Goal: Find contact information: Find contact information

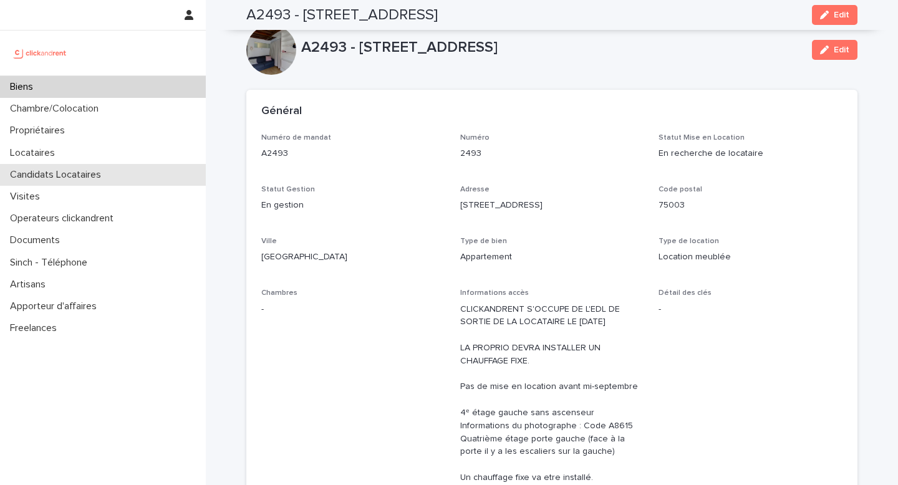
scroll to position [3221, 0]
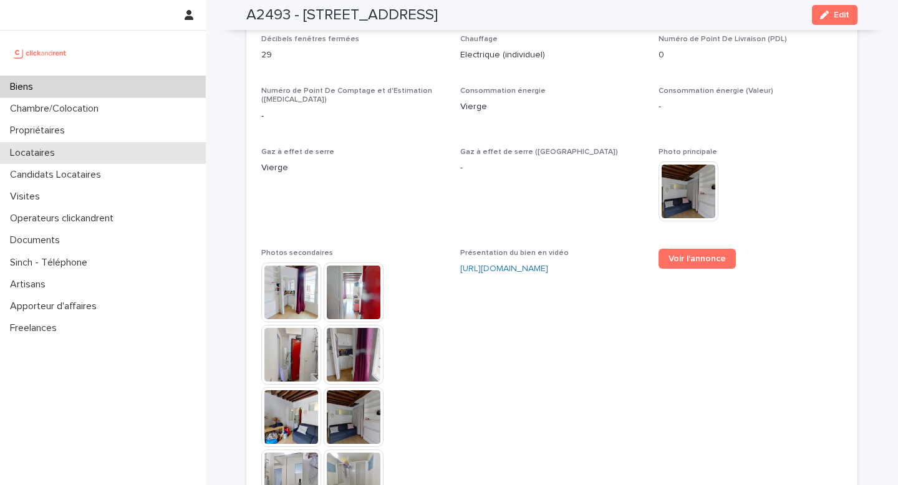
click at [53, 149] on p "Locataires" at bounding box center [35, 153] width 60 height 12
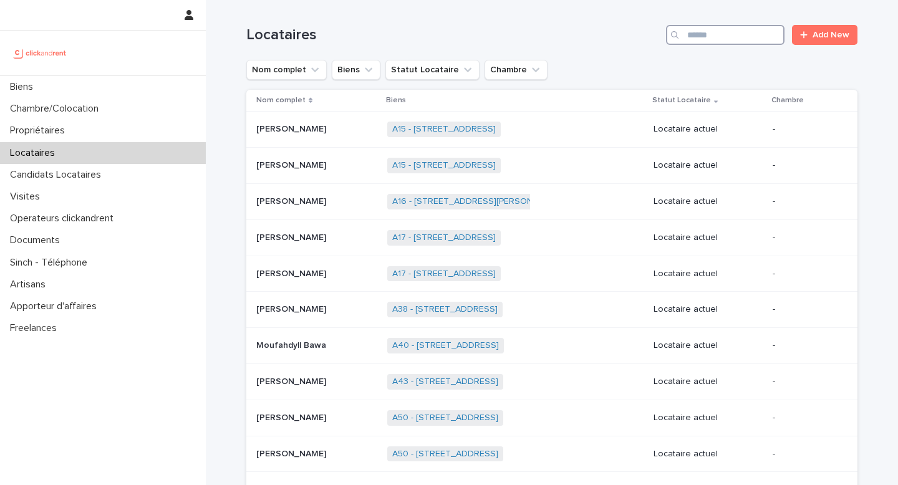
click at [720, 37] on input "Search" at bounding box center [725, 35] width 118 height 20
paste input "**********"
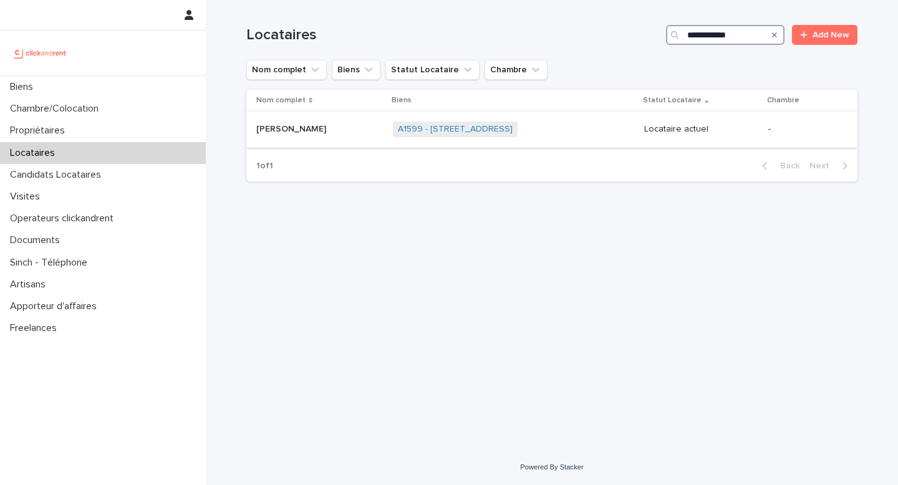
type input "**********"
click at [341, 135] on p at bounding box center [319, 129] width 127 height 11
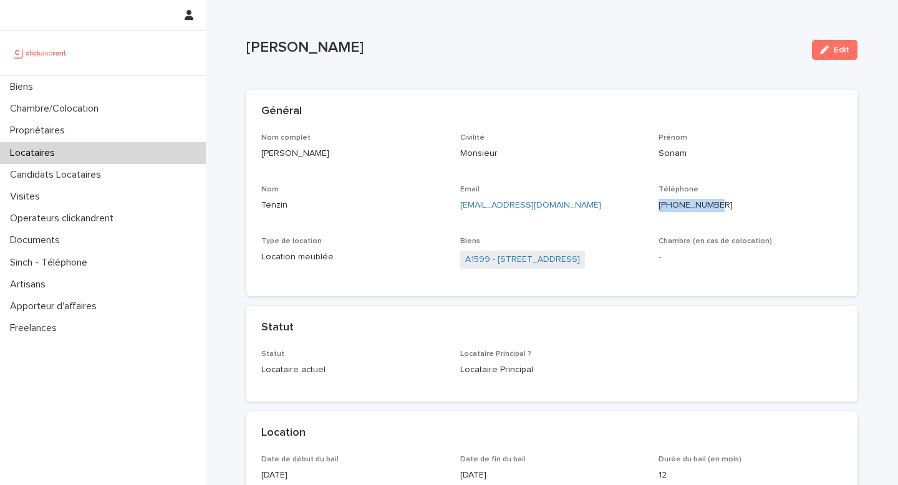
drag, startPoint x: 727, startPoint y: 205, endPoint x: 666, endPoint y: 207, distance: 61.2
click at [666, 207] on p "[PHONE_NUMBER]" at bounding box center [751, 205] width 184 height 13
copy ringoverc2c-number-84e06f14122c "[PHONE_NUMBER]"
click at [708, 206] on ringoverc2c-number-84e06f14122c "[PHONE_NUMBER]" at bounding box center [696, 205] width 74 height 9
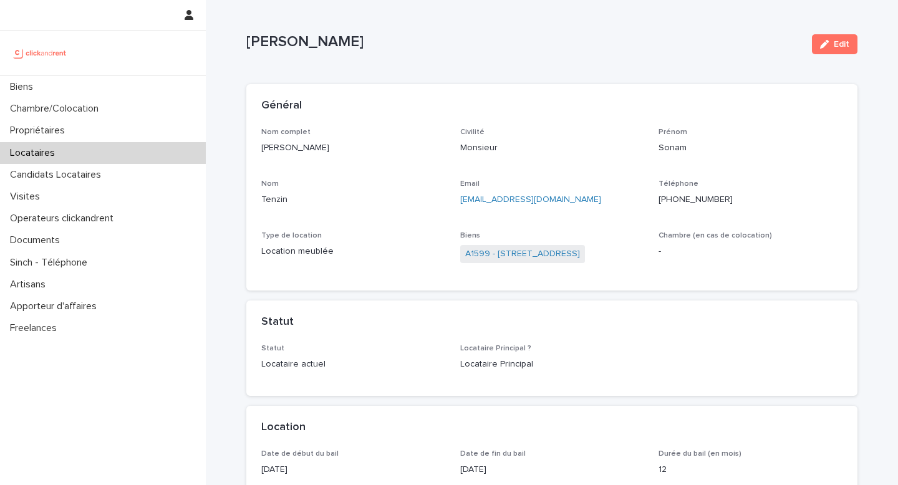
scroll to position [14, 0]
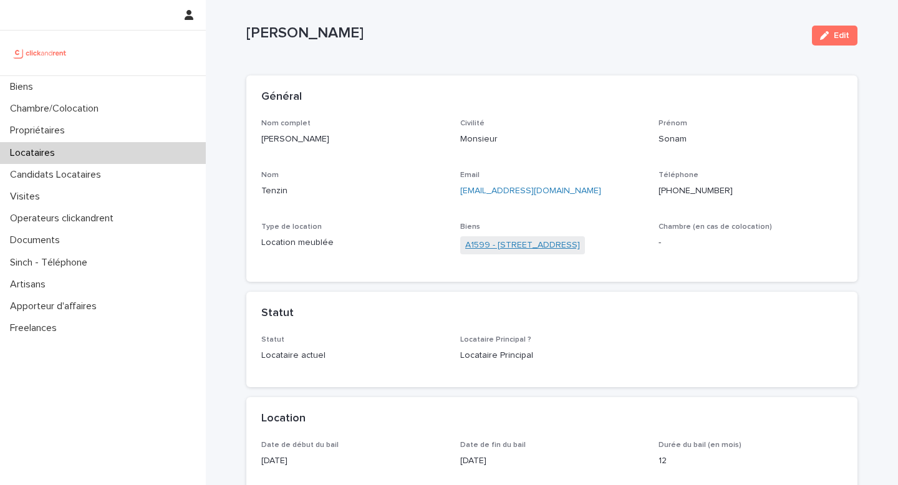
click at [580, 245] on link "A1599 - [STREET_ADDRESS]" at bounding box center [522, 245] width 115 height 13
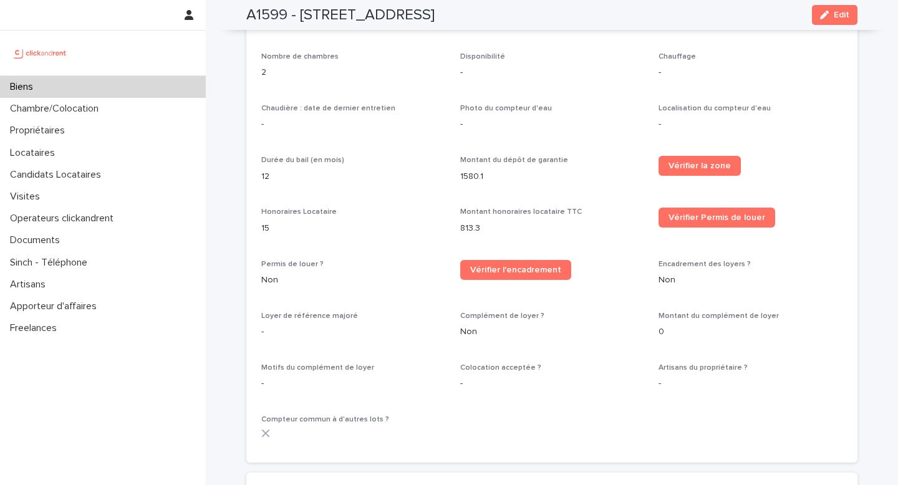
scroll to position [1898, 0]
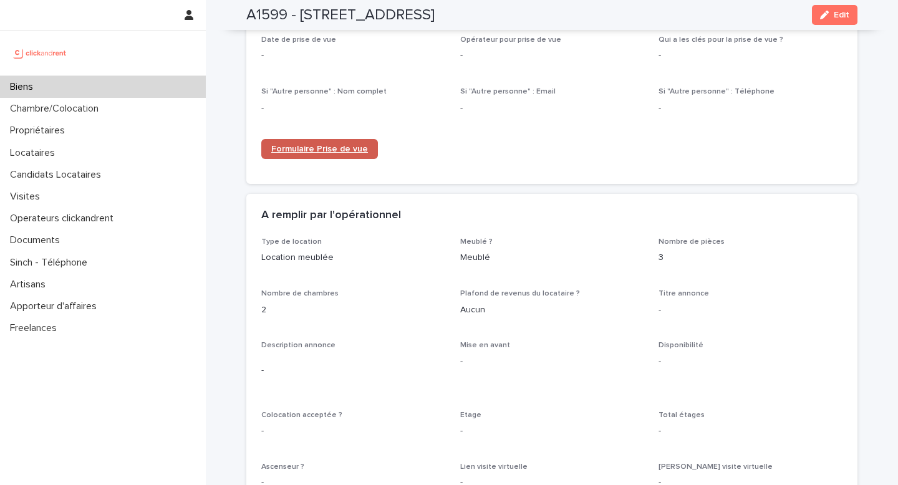
click at [308, 145] on span "Formulaire Prise de vue" at bounding box center [319, 149] width 97 height 9
drag, startPoint x: 284, startPoint y: 18, endPoint x: 234, endPoint y: 15, distance: 50.0
click at [234, 15] on div "A1599 - [STREET_ADDRESS] Edit" at bounding box center [551, 15] width 671 height 30
copy h2 "A1599"
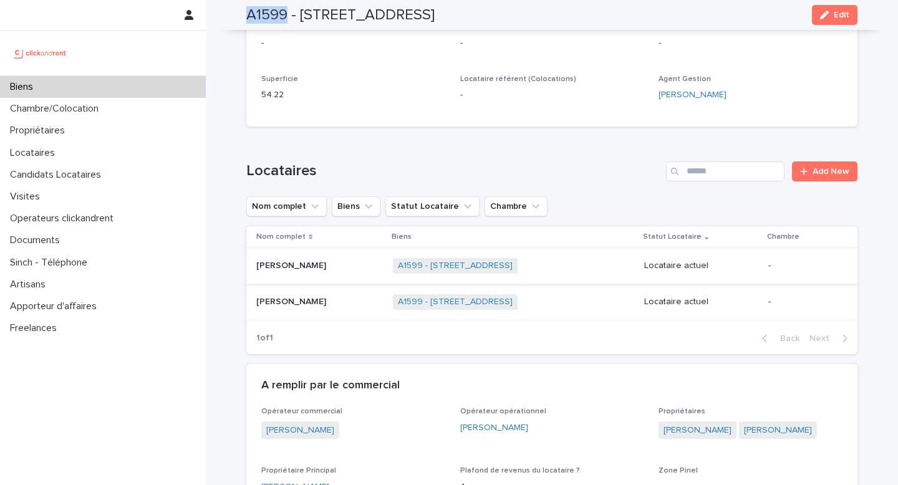
scroll to position [317, 0]
drag, startPoint x: 324, startPoint y: 263, endPoint x: 254, endPoint y: 268, distance: 70.1
click at [256, 268] on div "[PERSON_NAME]" at bounding box center [319, 266] width 127 height 11
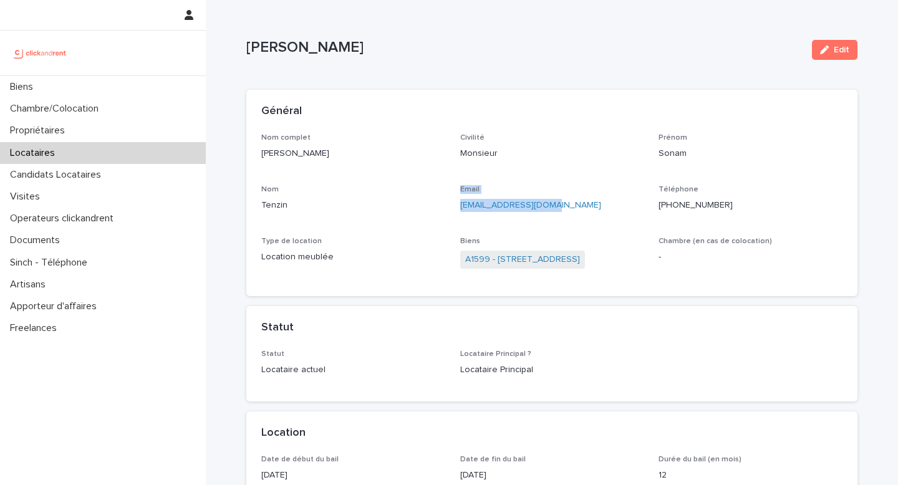
drag, startPoint x: 571, startPoint y: 203, endPoint x: 443, endPoint y: 203, distance: 128.5
click at [443, 203] on div "Nom complet [PERSON_NAME] Civilité Monsieur [PERSON_NAME] Sonam Nom Tenzin Emai…" at bounding box center [551, 207] width 581 height 148
click at [587, 226] on div "Nom complet [PERSON_NAME] Civilité Monsieur [PERSON_NAME] Sonam Nom Tenzin Emai…" at bounding box center [551, 207] width 581 height 148
drag, startPoint x: 548, startPoint y: 211, endPoint x: 453, endPoint y: 203, distance: 95.8
click at [453, 203] on div "Nom complet [PERSON_NAME] Civilité Monsieur [PERSON_NAME] Sonam Nom Tenzin Emai…" at bounding box center [551, 207] width 581 height 148
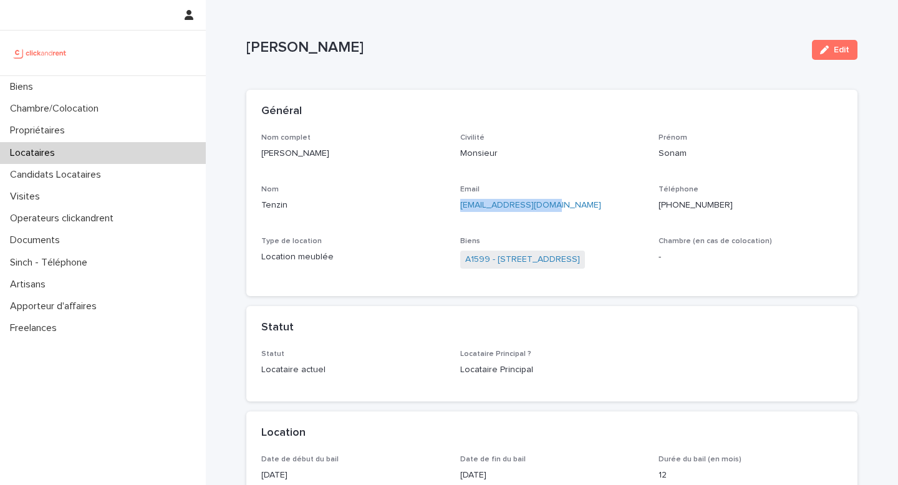
copy link "[EMAIL_ADDRESS][DOMAIN_NAME]"
click at [541, 176] on div "Nom complet [PERSON_NAME] Civilité Monsieur [PERSON_NAME] Sonam Nom Tenzin Emai…" at bounding box center [551, 207] width 581 height 148
drag, startPoint x: 524, startPoint y: 211, endPoint x: 454, endPoint y: 208, distance: 69.9
click at [454, 208] on div "Nom complet [PERSON_NAME] Civilité Monsieur [PERSON_NAME] Sonam Nom Tenzin Emai…" at bounding box center [551, 207] width 581 height 148
copy link "[EMAIL_ADDRESS][DOMAIN_NAME]"
